Goal: Task Accomplishment & Management: Manage account settings

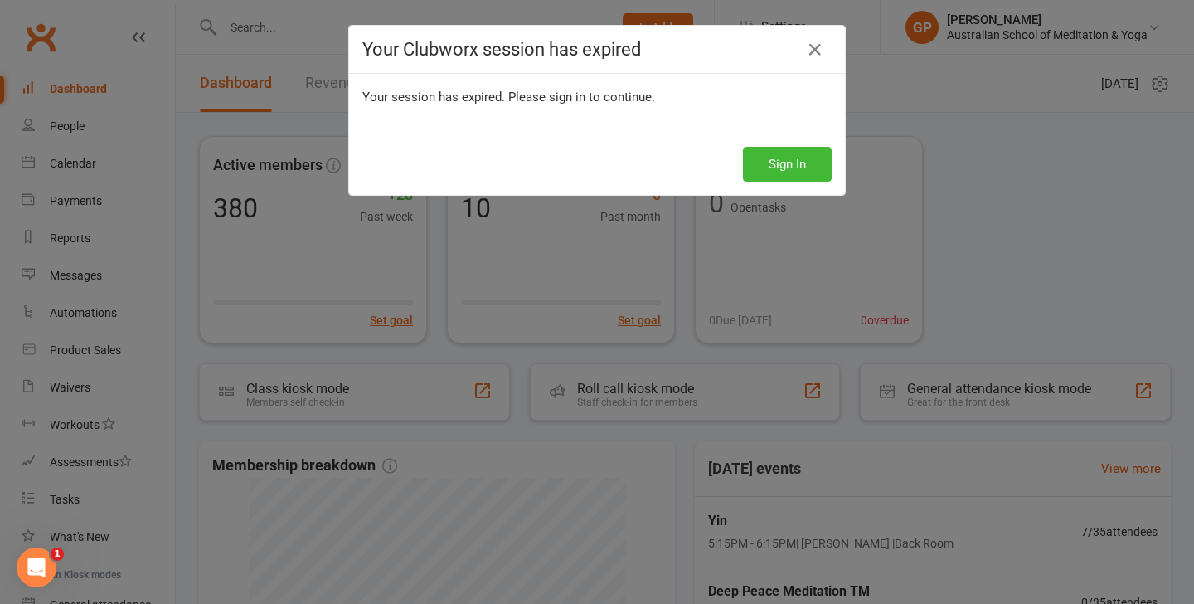
scroll to position [66, 0]
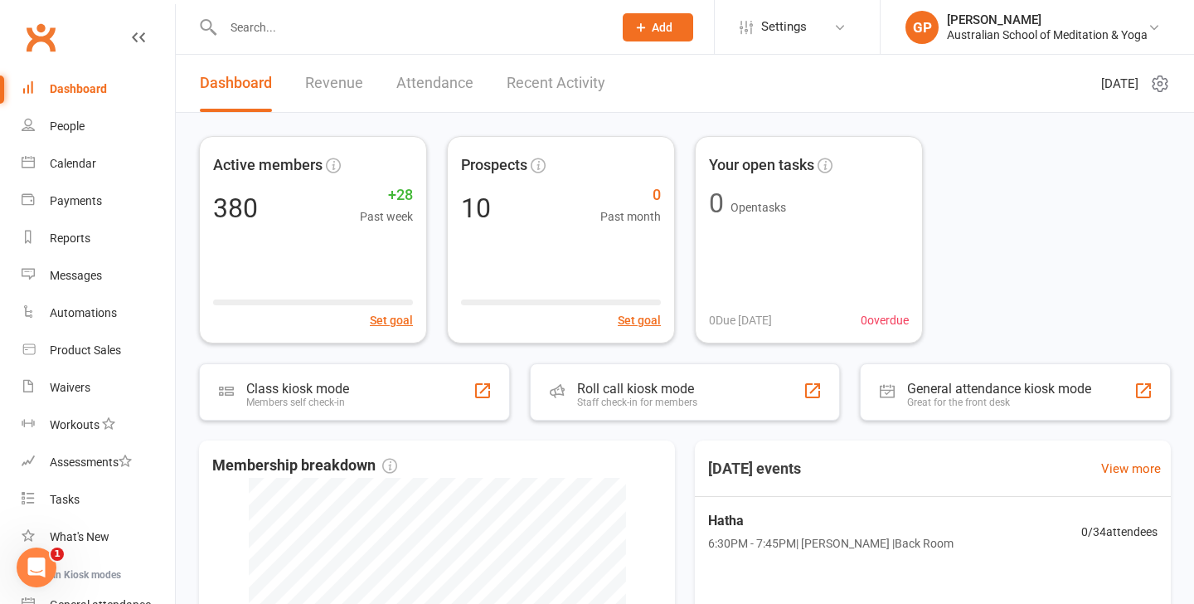
click at [281, 29] on input "text" at bounding box center [409, 27] width 383 height 23
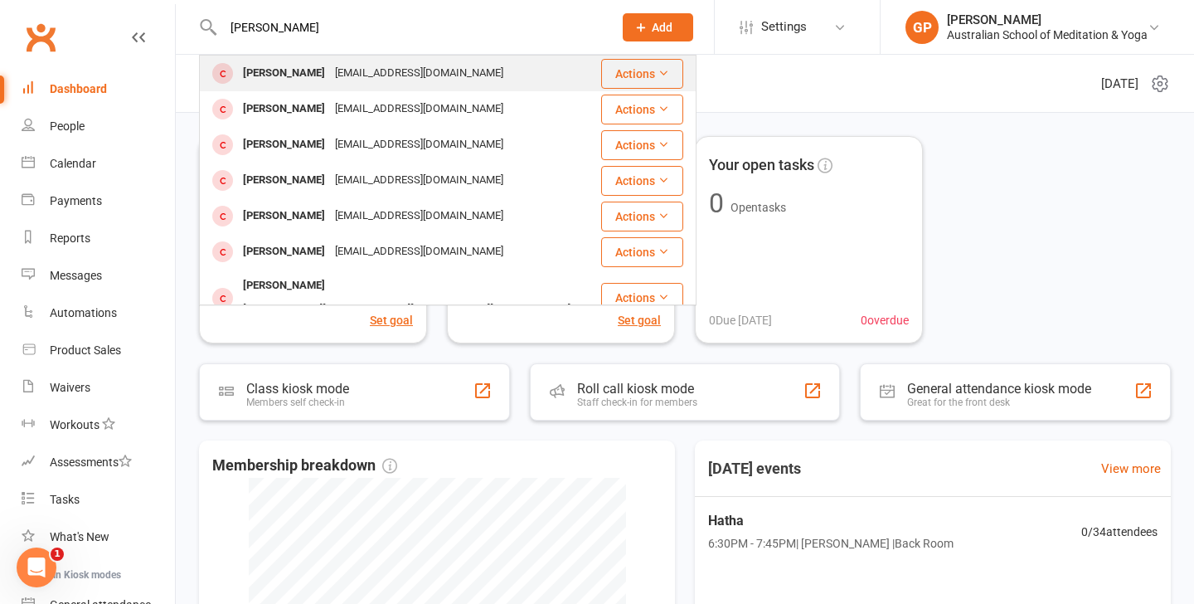
type input "[PERSON_NAME]"
click at [357, 71] on div "[EMAIL_ADDRESS][DOMAIN_NAME]" at bounding box center [419, 73] width 178 height 24
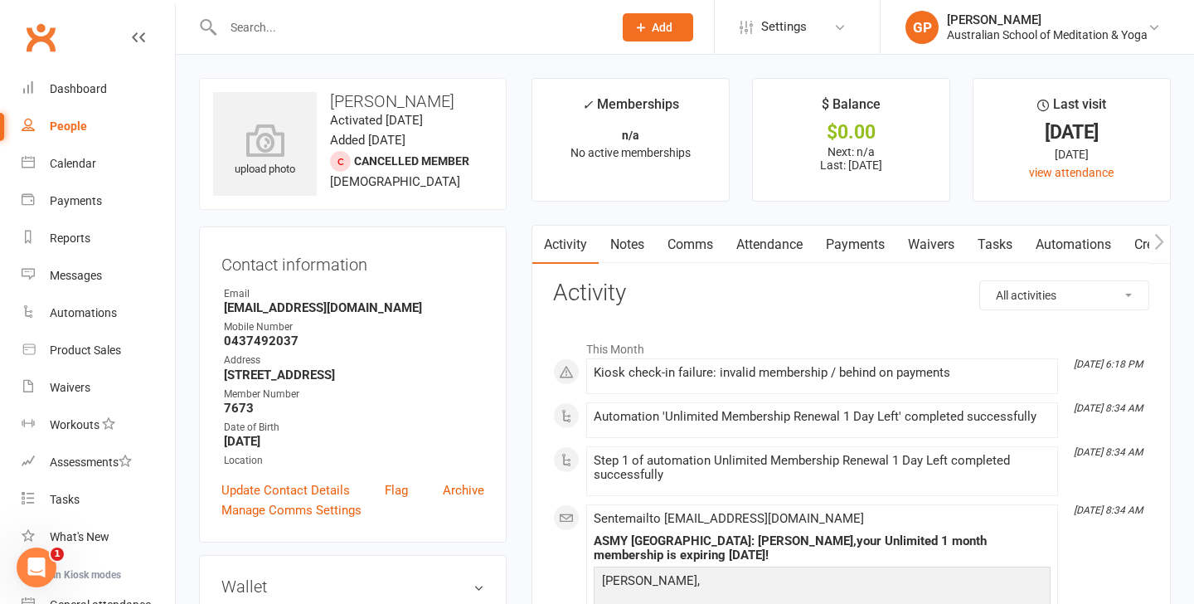
click at [506, 309] on div "Contact information Owner Email [EMAIL_ADDRESS][DOMAIN_NAME] Mobile Number [PHO…" at bounding box center [353, 384] width 308 height 316
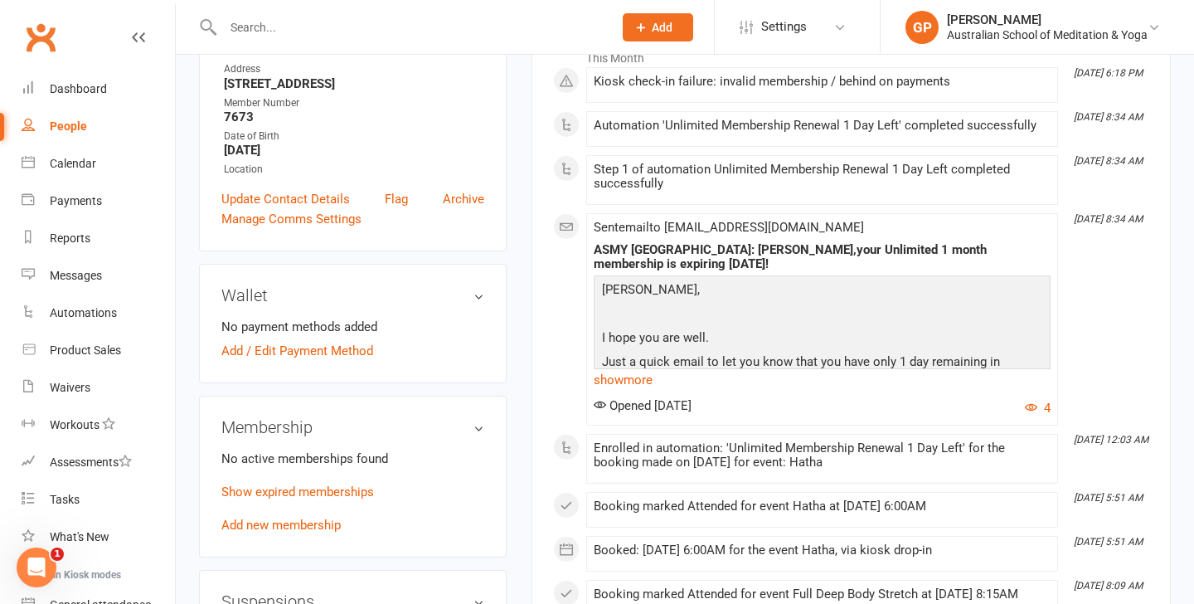
scroll to position [299, 0]
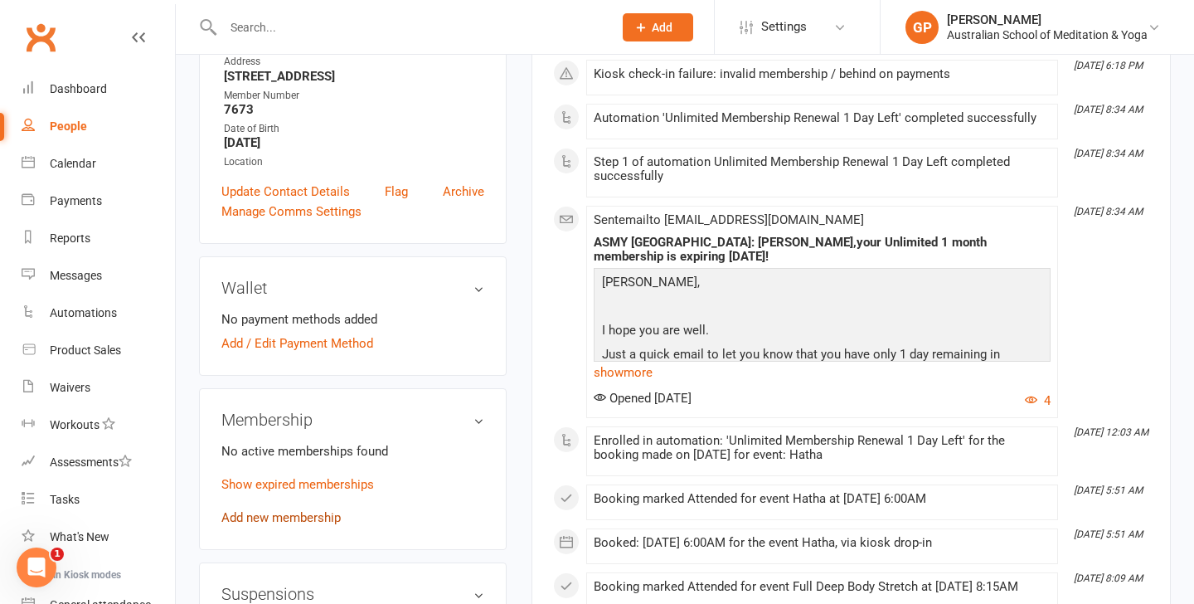
click at [299, 522] on link "Add new membership" at bounding box center [280, 517] width 119 height 15
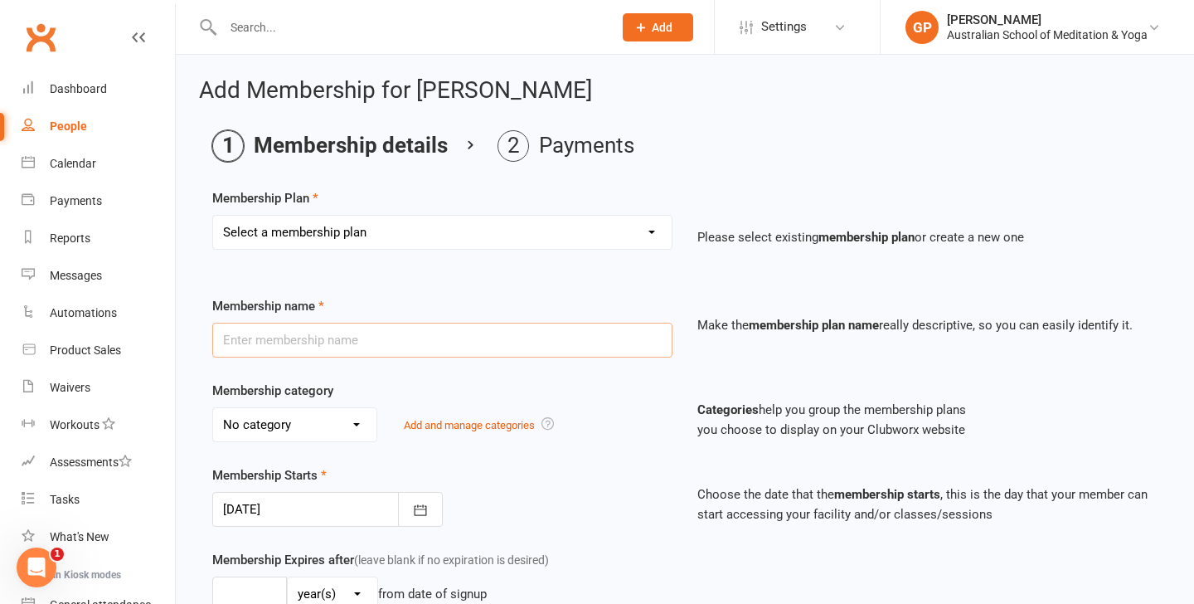
click at [402, 345] on input "text" at bounding box center [442, 340] width 460 height 35
click at [508, 227] on select "Select a membership plan Create new Membership Plan Intro: Unlimited 1 Month Me…" at bounding box center [442, 232] width 459 height 33
select select "8"
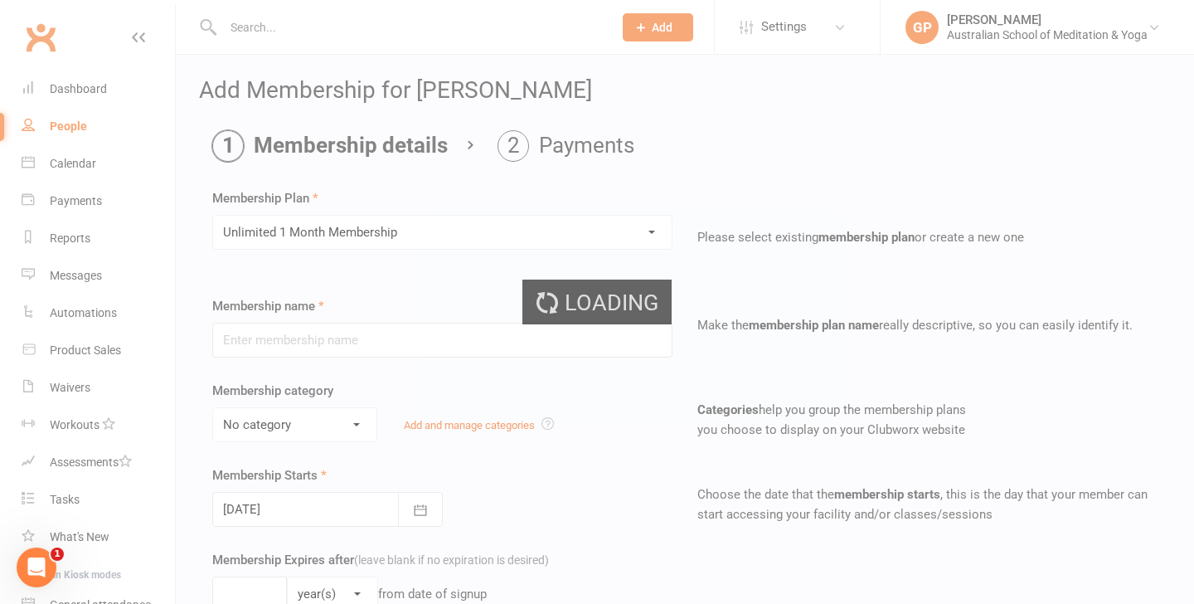
type input "Unlimited 1 Month Membership"
select select "5"
type input "1"
select select "2"
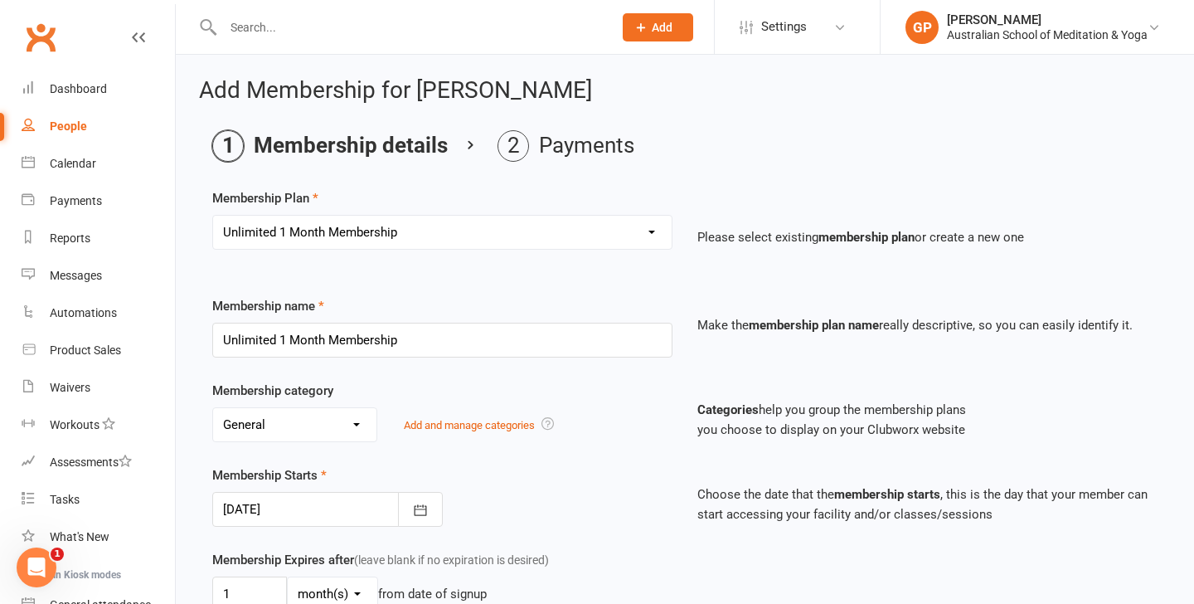
click at [648, 400] on div "Membership category No category Cabin Deep Peace Meditation Donation Donation c…" at bounding box center [442, 411] width 485 height 61
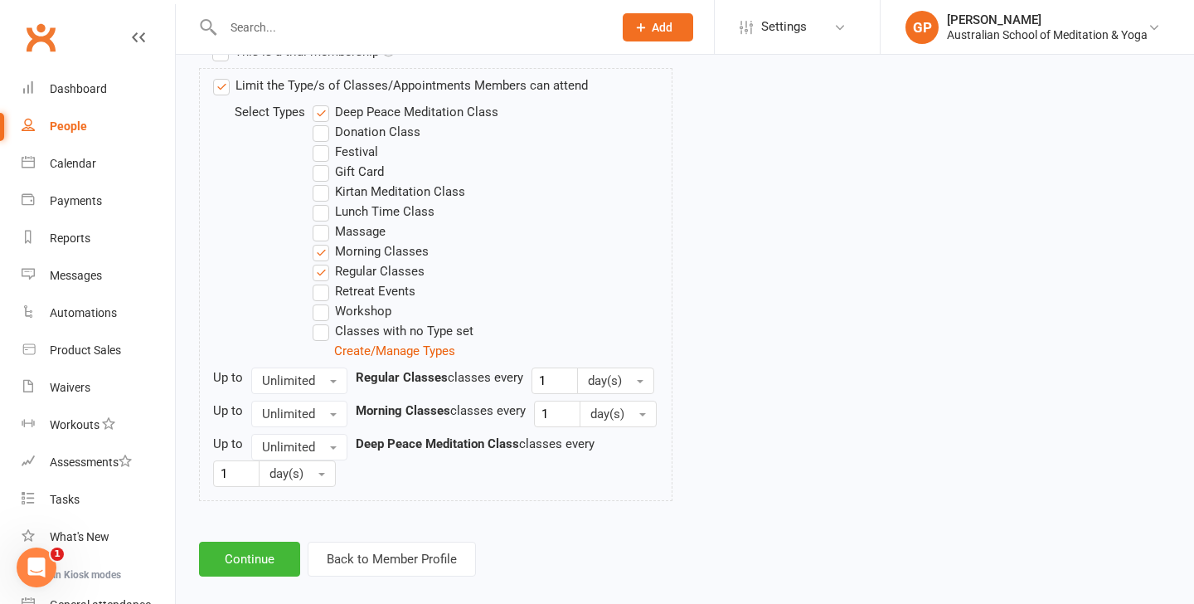
scroll to position [863, 0]
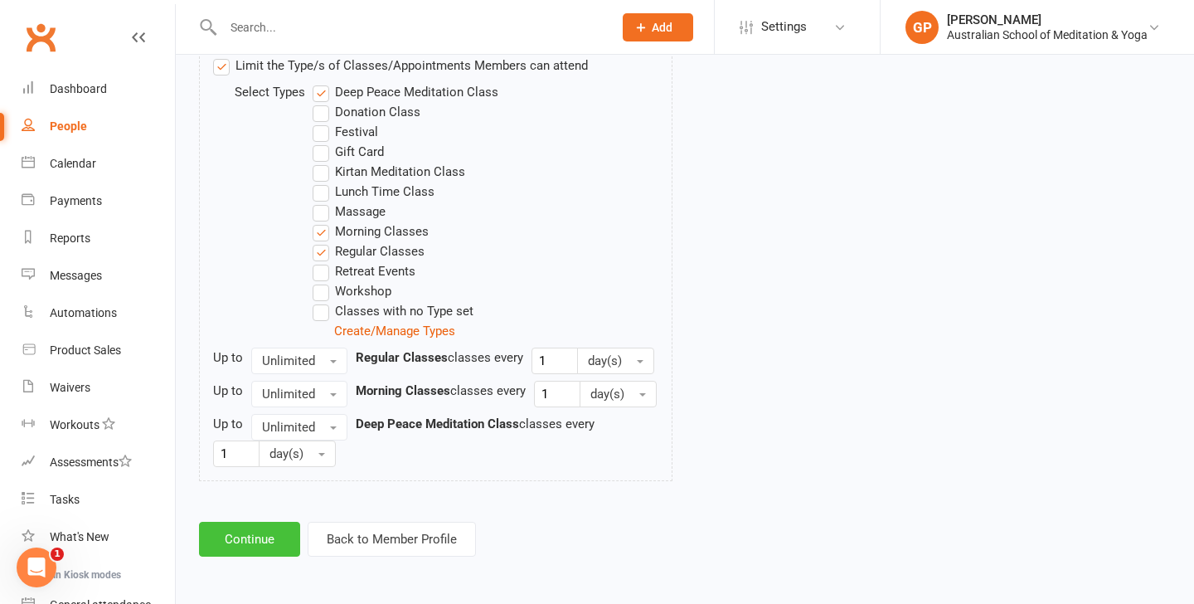
click at [250, 539] on button "Continue" at bounding box center [249, 539] width 101 height 35
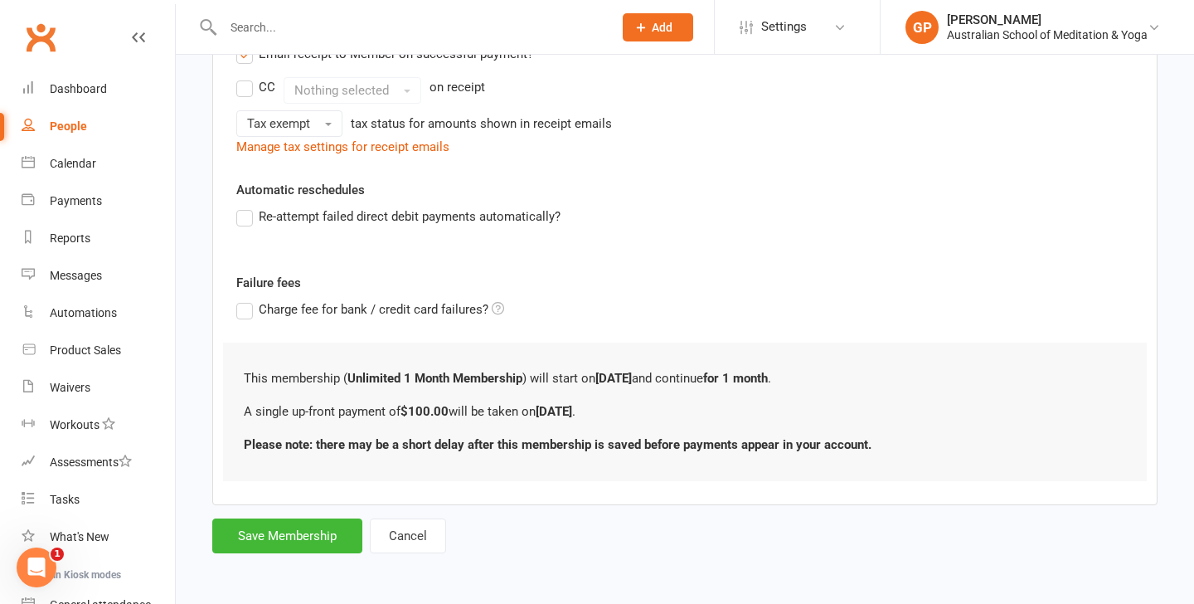
scroll to position [0, 0]
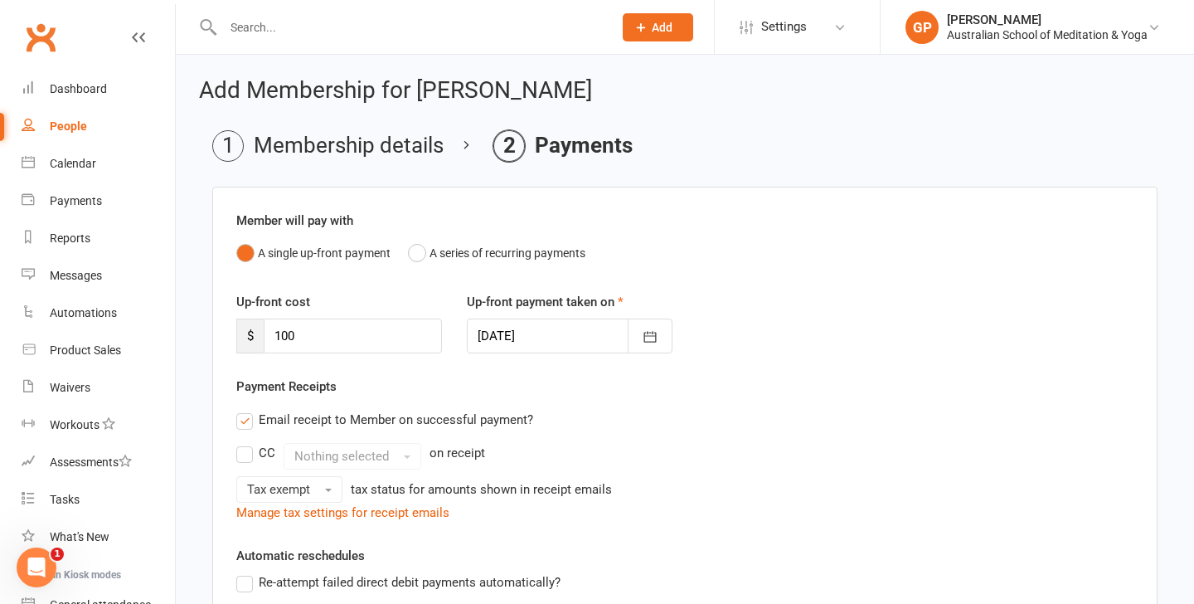
click at [775, 338] on div "Up-front cost $ 100 Up-front payment taken on [DATE] [DATE] Sun Mon Tue Wed Thu…" at bounding box center [685, 334] width 922 height 85
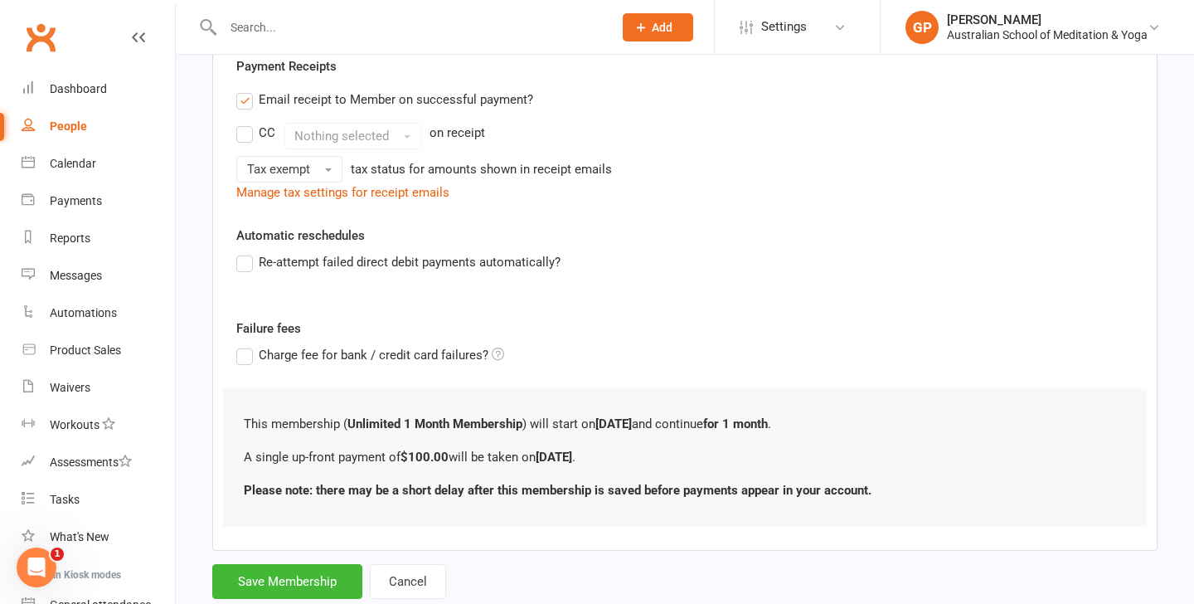
scroll to position [366, 0]
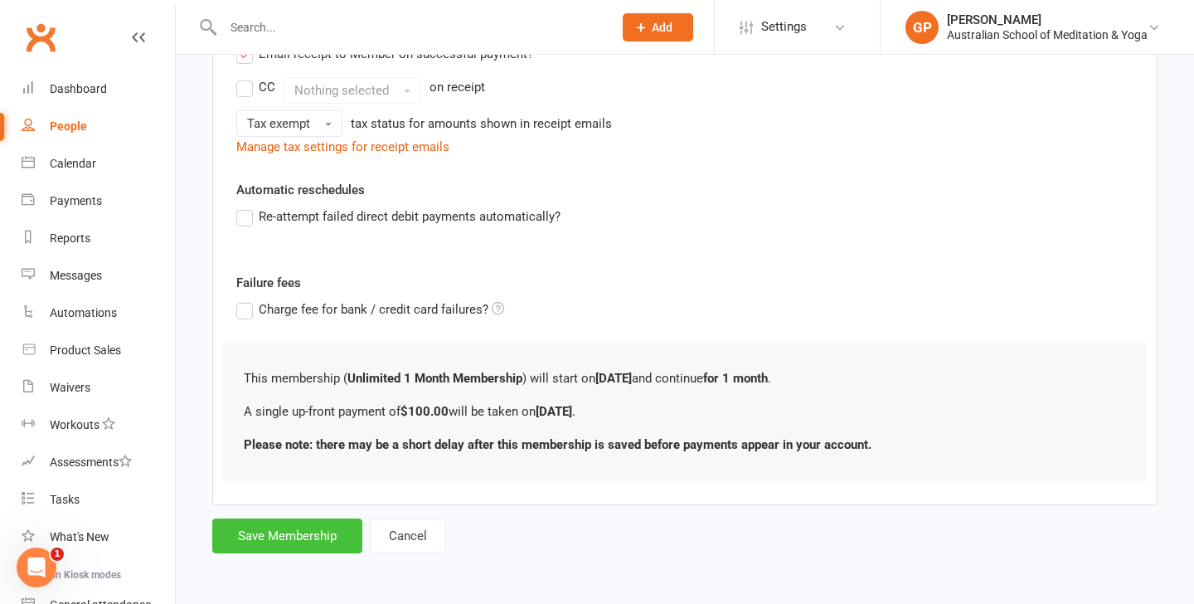
click at [270, 537] on button "Save Membership" at bounding box center [287, 535] width 150 height 35
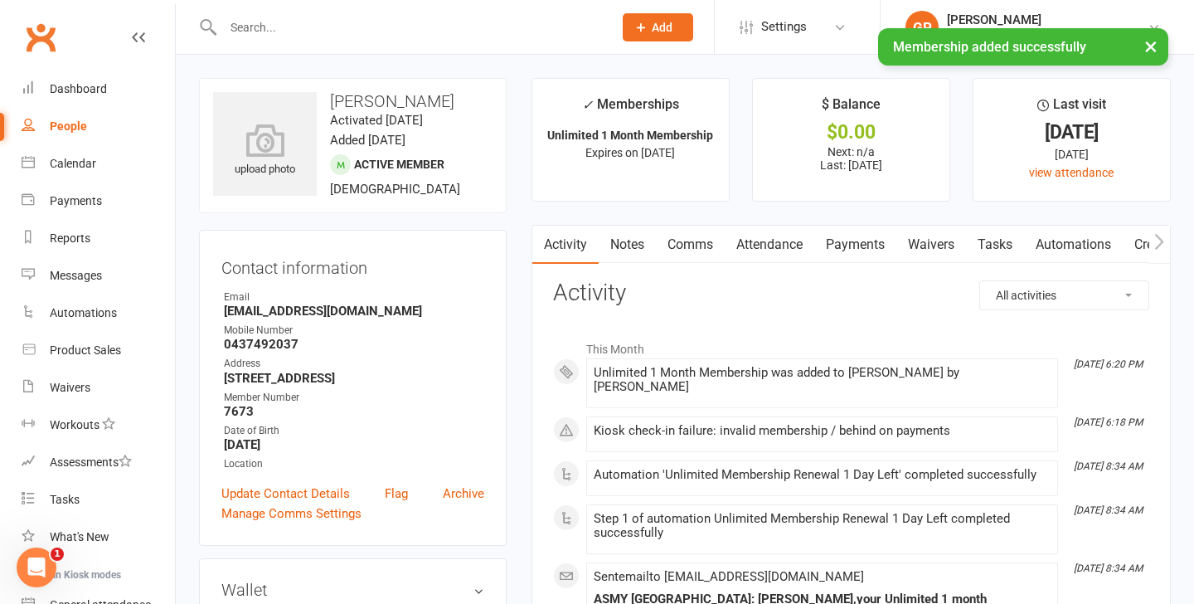
click at [860, 250] on link "Payments" at bounding box center [855, 245] width 82 height 38
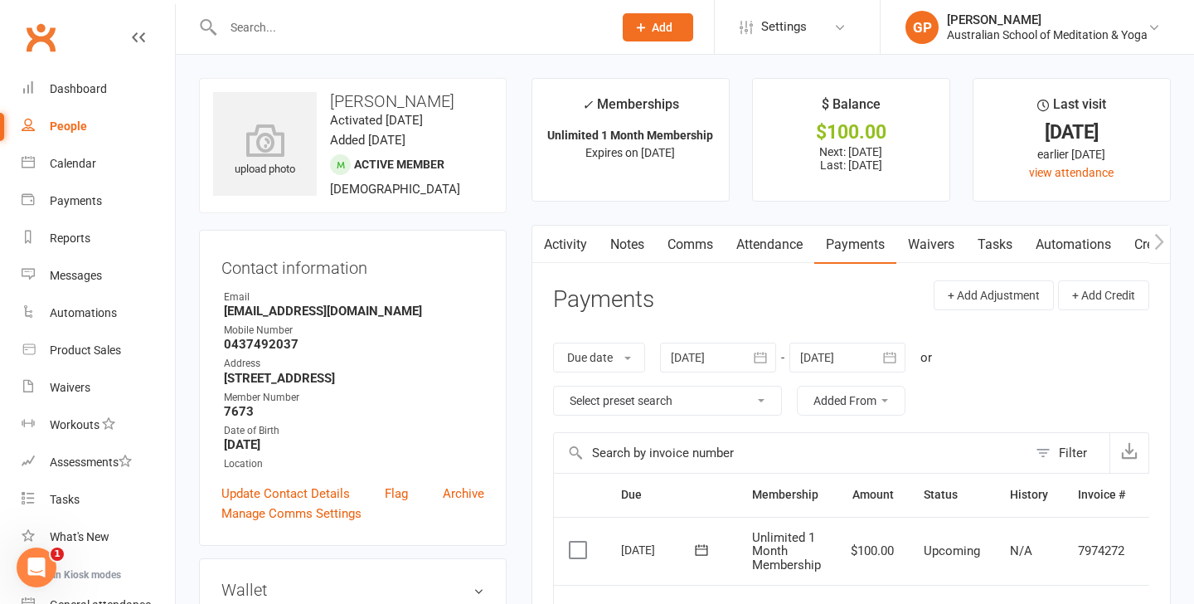
click at [576, 542] on label at bounding box center [580, 550] width 22 height 17
click at [576, 542] on input "checkbox" at bounding box center [574, 542] width 11 height 0
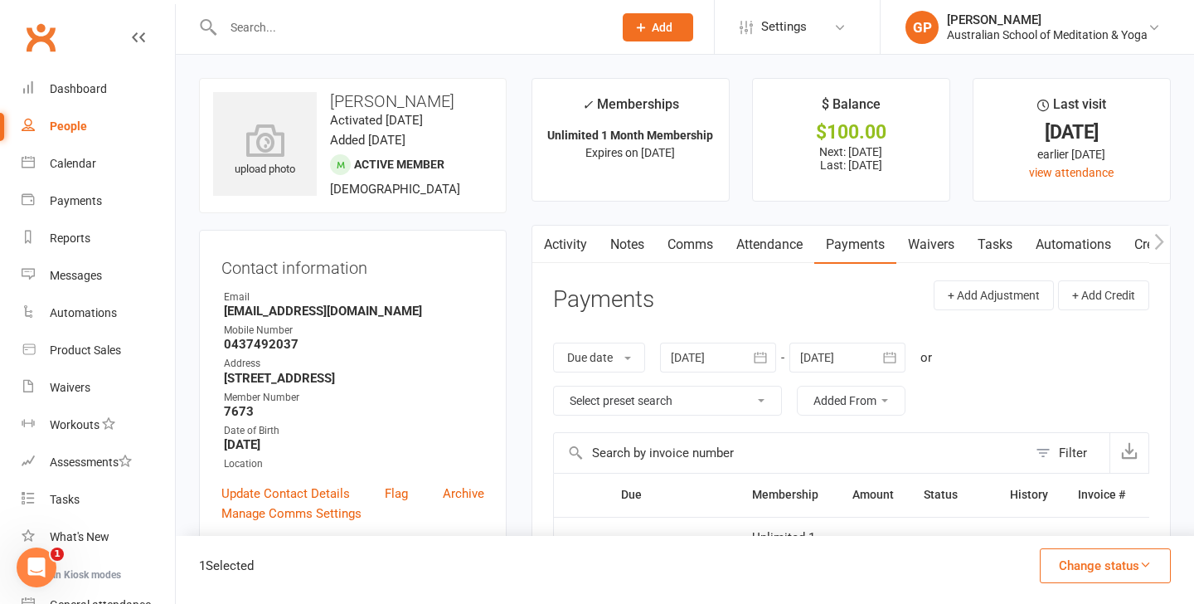
click at [1083, 572] on button "Change status" at bounding box center [1105, 565] width 131 height 35
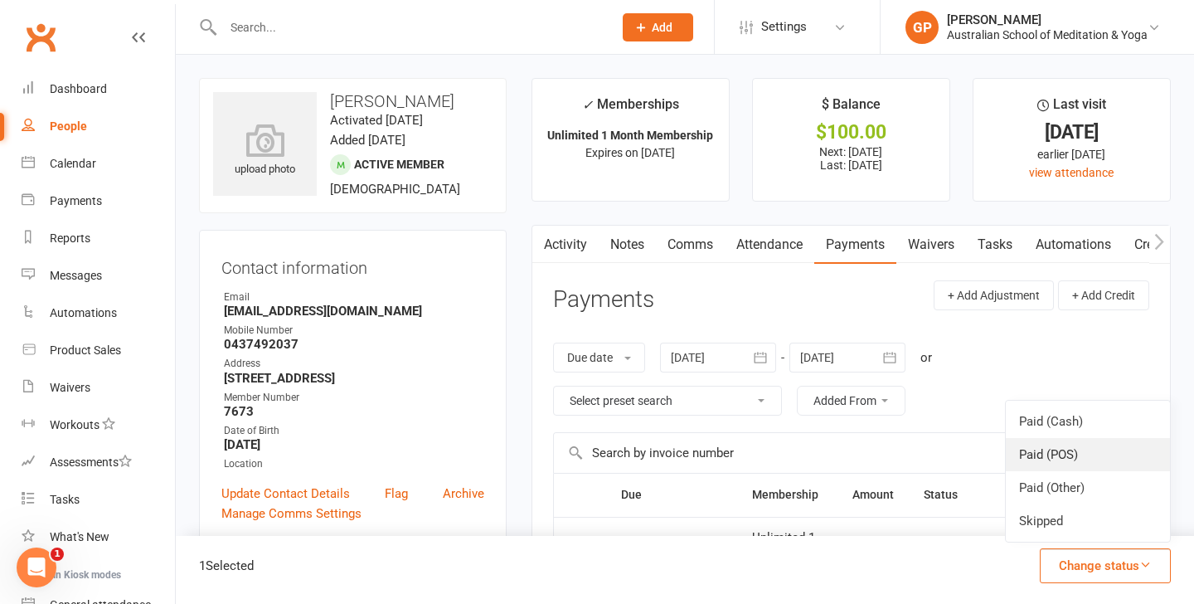
click at [1081, 444] on link "Paid (POS)" at bounding box center [1088, 454] width 164 height 33
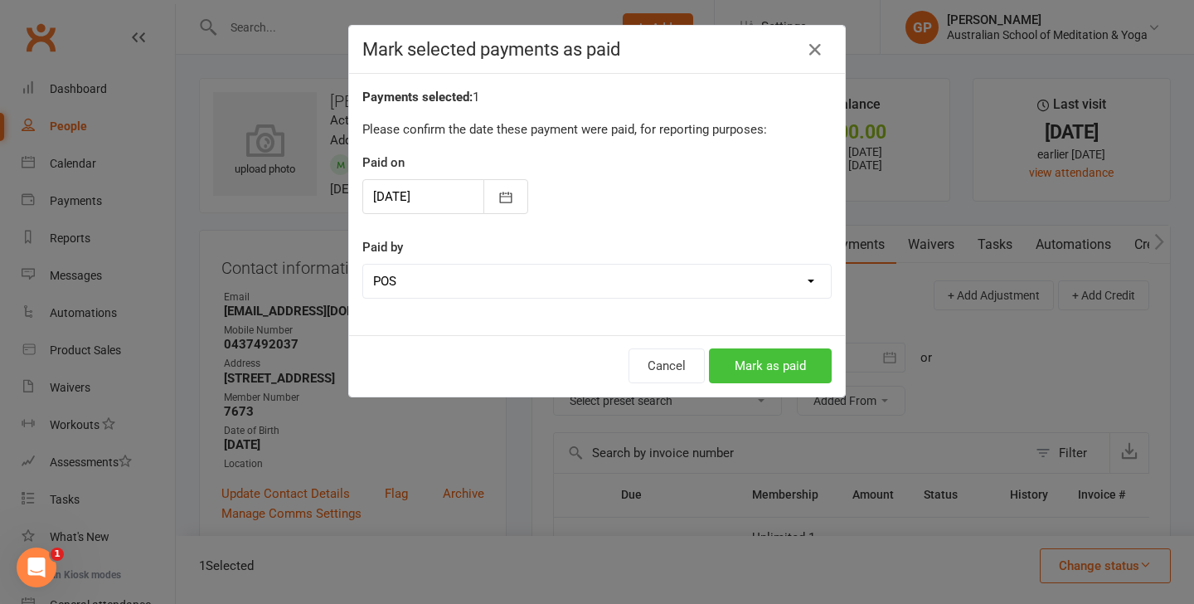
click at [785, 367] on button "Mark as paid" at bounding box center [770, 365] width 123 height 35
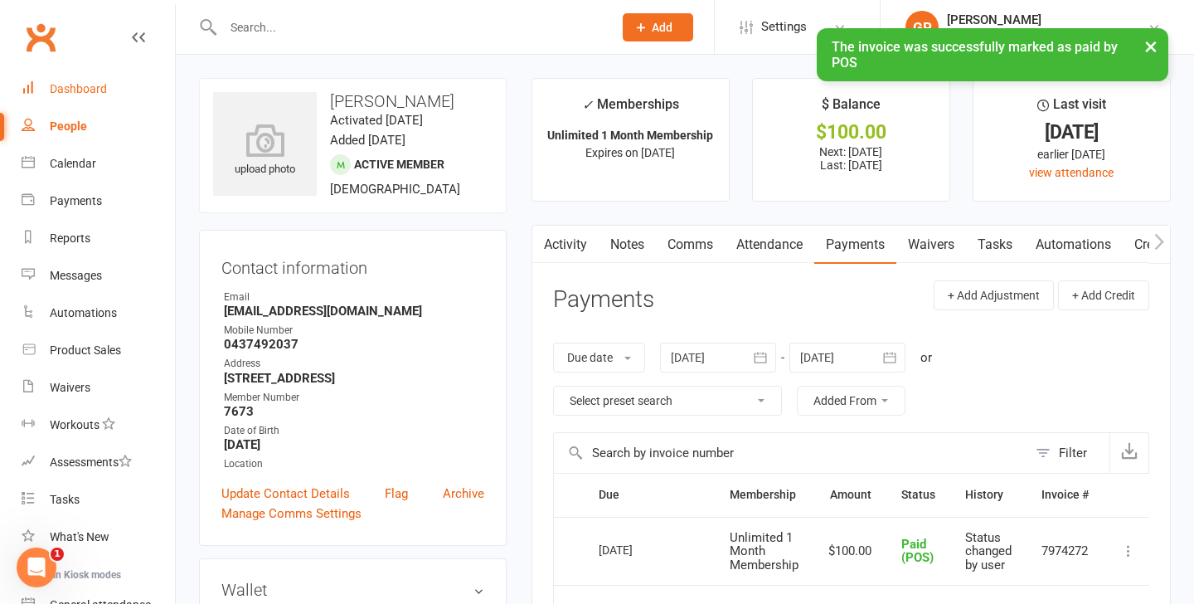
click at [59, 94] on div "Dashboard" at bounding box center [78, 88] width 57 height 13
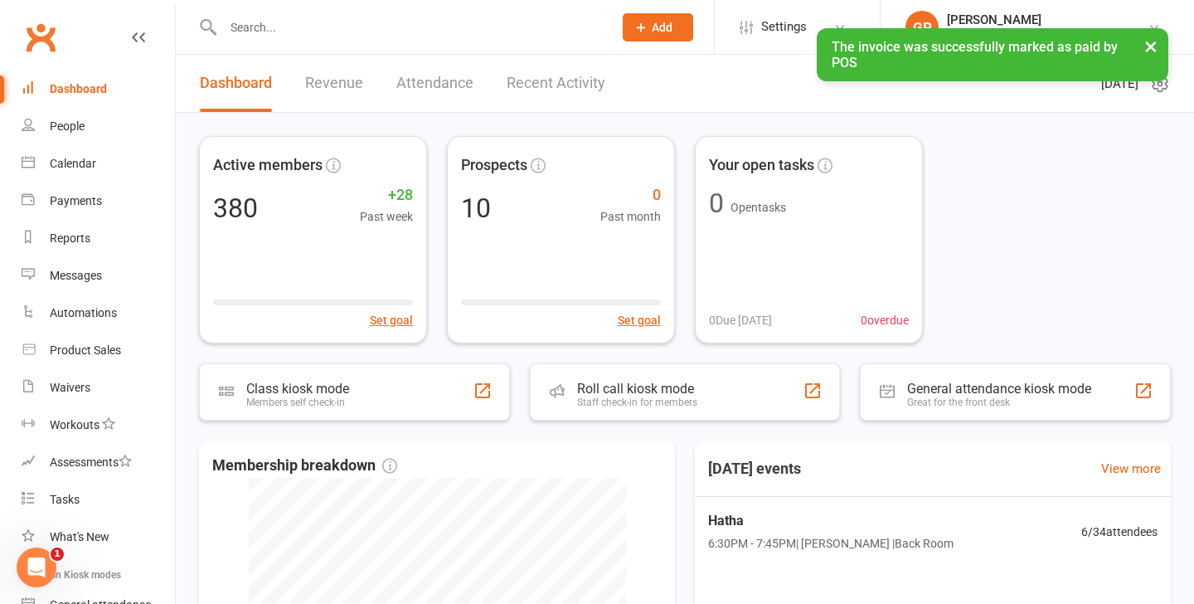
click at [180, 196] on div "Active members 380 +28 Past week Set goal Prospects 10 0 Past month Set goal Yo…" at bounding box center [685, 523] width 1018 height 820
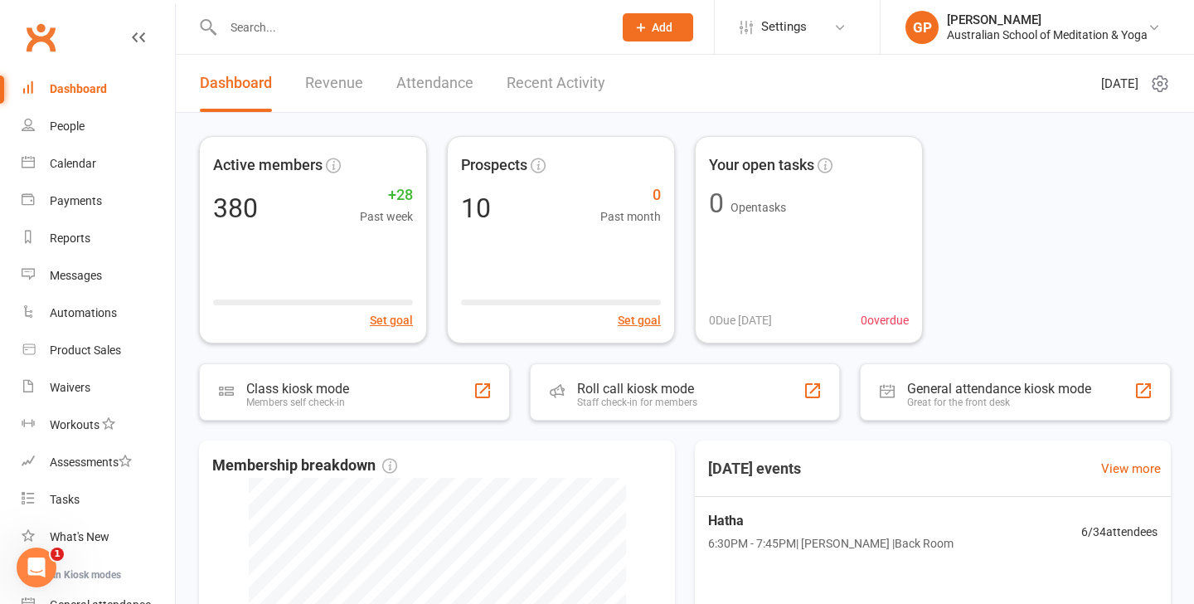
click at [179, 186] on div "Active members 380 +28 Past week Set goal Prospects 10 0 Past month Set goal Yo…" at bounding box center [685, 523] width 1018 height 820
